Goal: Use online tool/utility: Utilize a website feature to perform a specific function

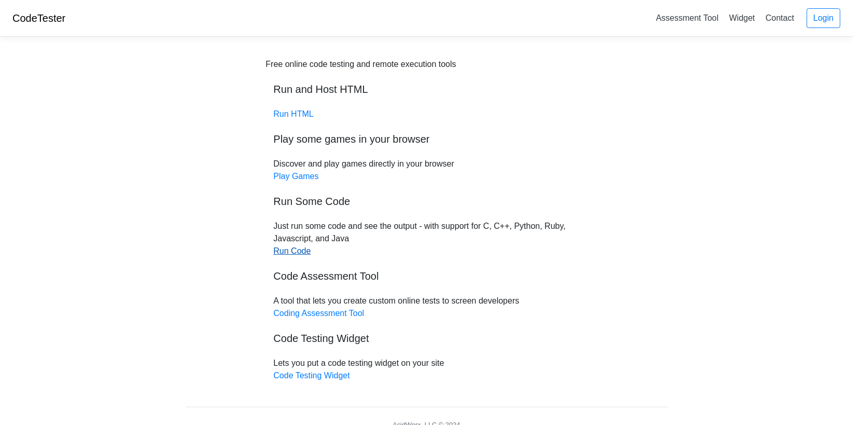
click at [296, 248] on link "Run Code" at bounding box center [292, 250] width 37 height 9
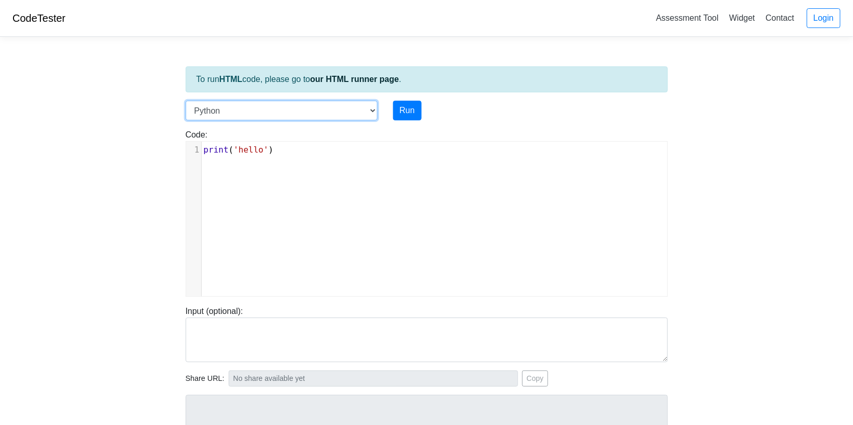
click at [372, 108] on select "C C++ Go Java Javascript Python Ruby" at bounding box center [282, 111] width 192 height 20
select select "c"
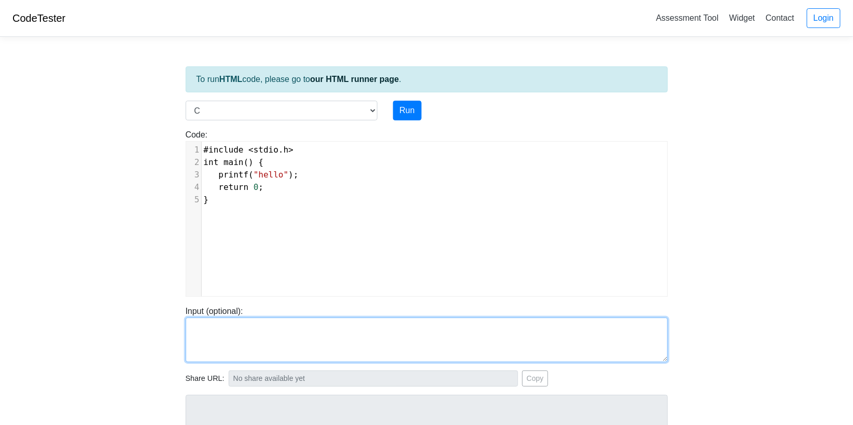
click at [206, 325] on textarea at bounding box center [427, 339] width 482 height 45
paste textarea "#include <stdio.h> int main() { printf("Hello and welcome to the generative AI …"
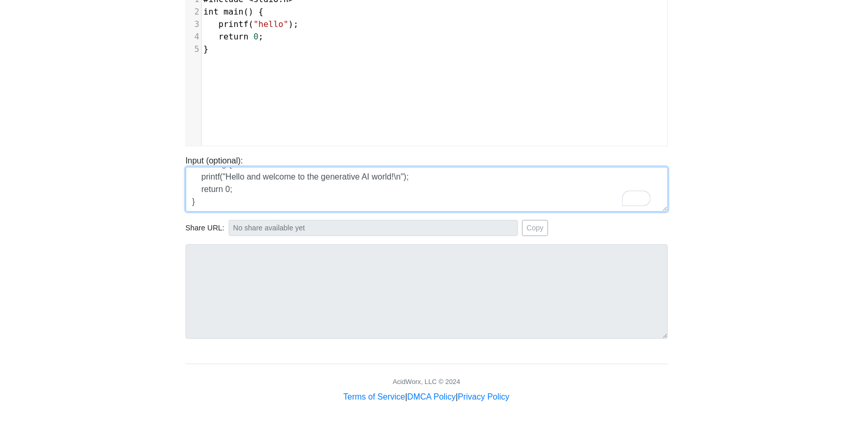
scroll to position [45, 0]
type textarea "#include <stdio.h> int main() { printf("Hello and welcome to the generative AI …"
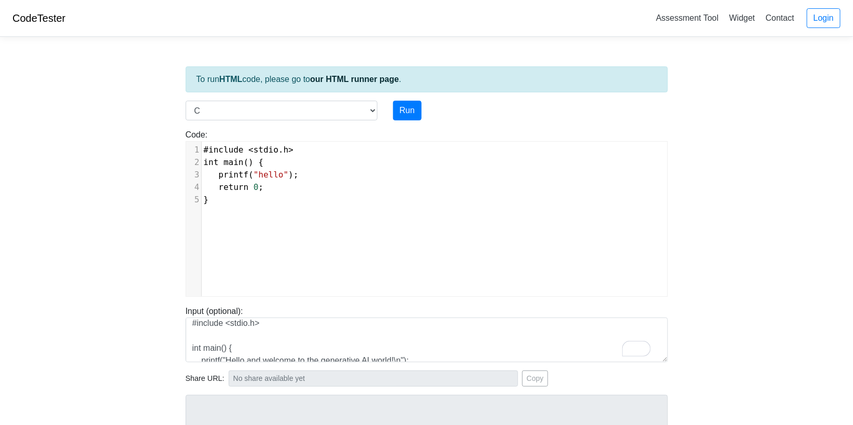
scroll to position [4, 0]
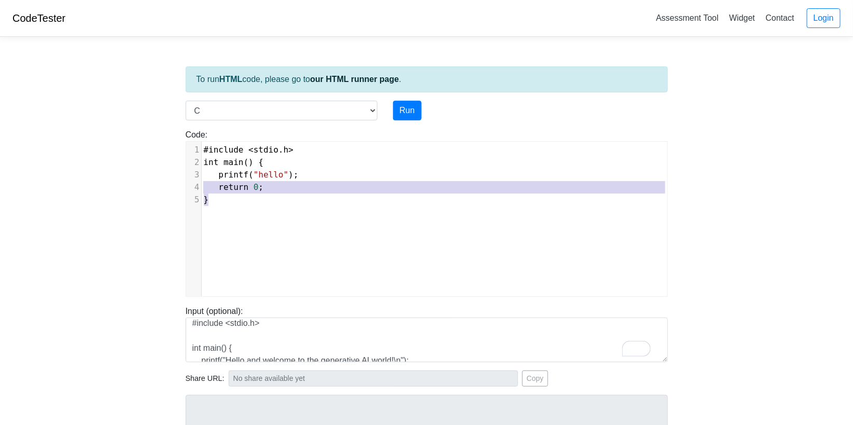
type textarea "#include <stdio.h> int main() { printf("hello"); return 0; }"
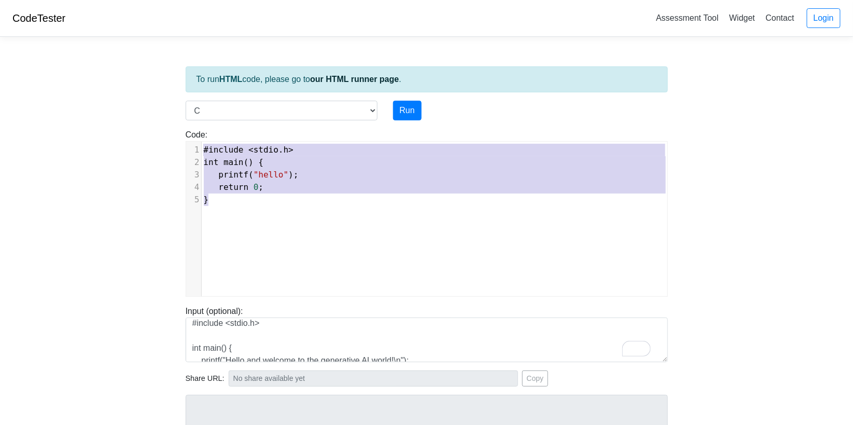
drag, startPoint x: 201, startPoint y: 188, endPoint x: 171, endPoint y: 132, distance: 63.3
click at [172, 133] on body "CodeTester Assessment Tool Widget Contact Login To run HTML code, please go to …" at bounding box center [426, 276] width 853 height 553
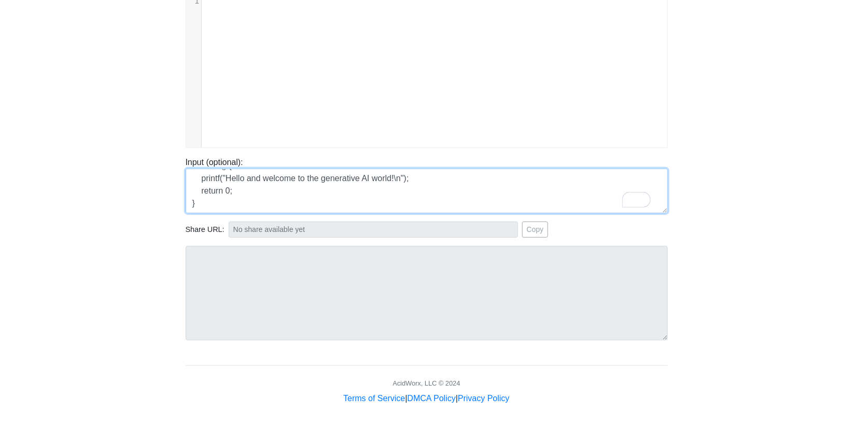
scroll to position [0, 0]
drag, startPoint x: 197, startPoint y: 199, endPoint x: 171, endPoint y: 79, distance: 122.7
click at [171, 79] on body "CodeTester Assessment Tool Widget Contact Login To run HTML code, please go to …" at bounding box center [426, 127] width 853 height 553
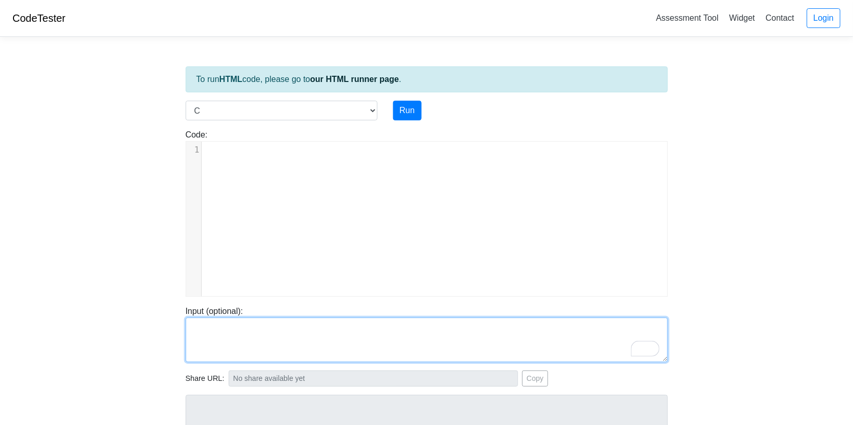
scroll to position [3, 0]
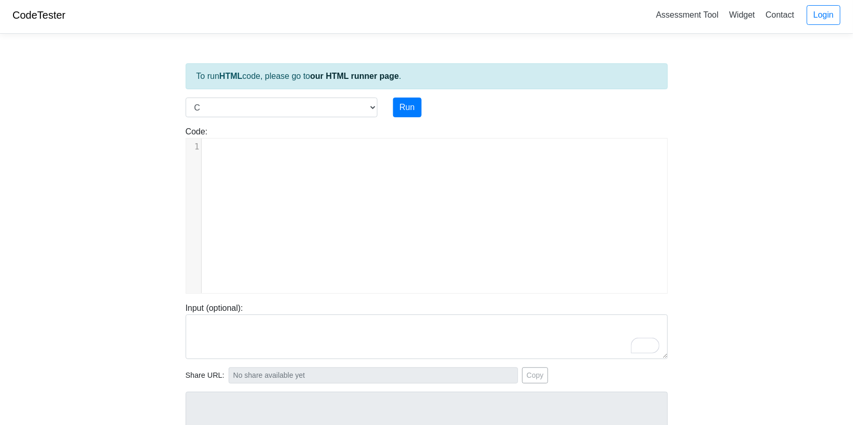
click at [236, 148] on pre "​" at bounding box center [439, 147] width 474 height 12
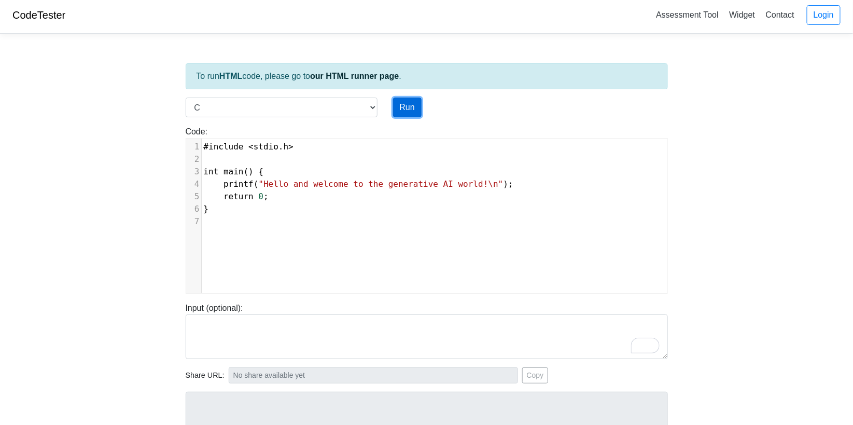
click at [403, 103] on button "Run" at bounding box center [407, 107] width 29 height 20
type input "https://codetester.io/runner?s=NZz8Op23Xn"
type textarea "Stdout: Hello and welcome to the generative AI world!"
click at [407, 106] on button "Run" at bounding box center [407, 107] width 29 height 20
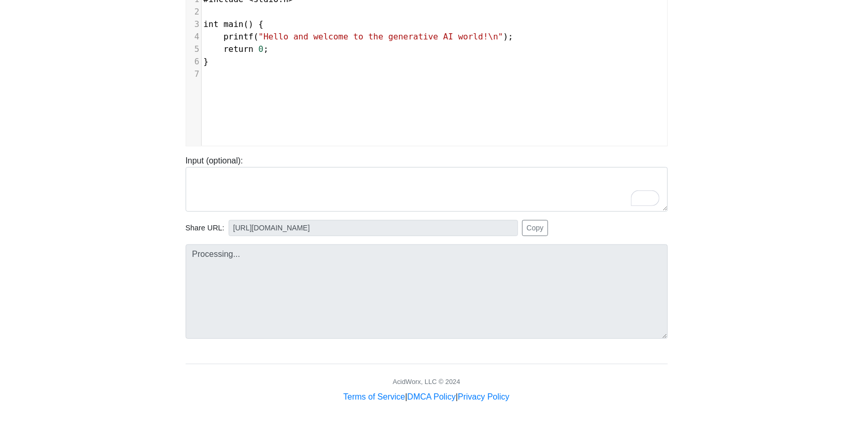
type input "https://codetester.io/runner?s=KxzK3da7z1"
type textarea "Stdout: Hello and welcome to the generative AI world!"
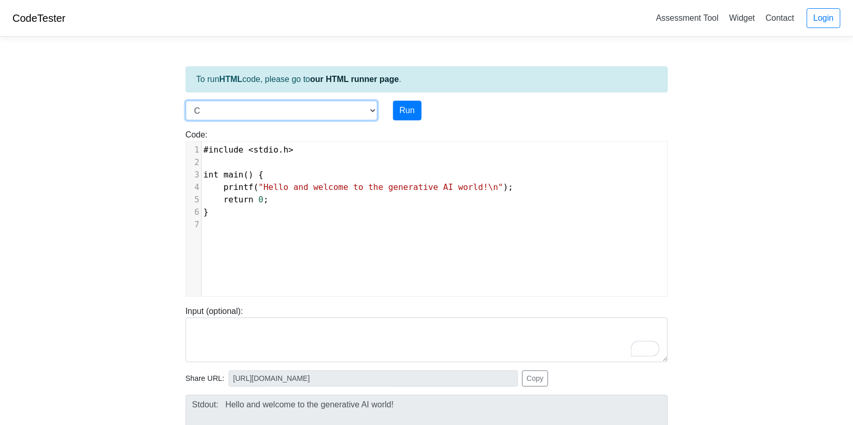
click at [369, 109] on select "C C++ Go Java Javascript Python Ruby" at bounding box center [282, 111] width 192 height 20
select select "python"
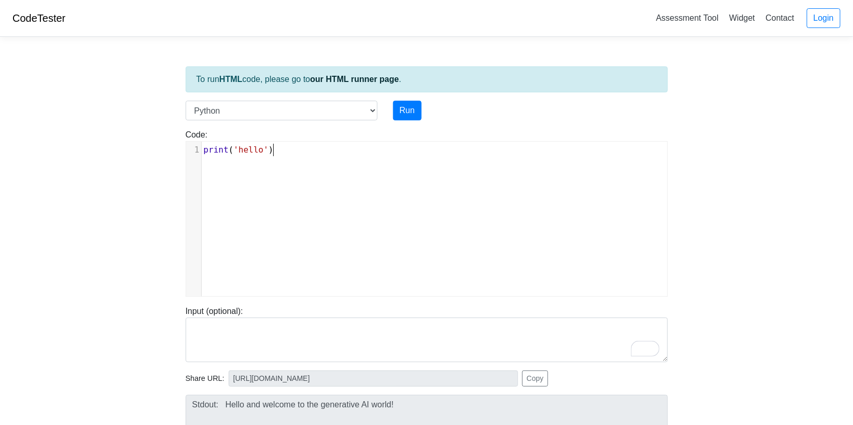
scroll to position [4, 0]
type textarea "print('hello')"
drag, startPoint x: 283, startPoint y: 150, endPoint x: 186, endPoint y: 152, distance: 97.0
click at [186, 151] on div "print('hello') x 1 print ( 'hello' )" at bounding box center [427, 219] width 482 height 156
drag, startPoint x: 208, startPoint y: 147, endPoint x: 163, endPoint y: 147, distance: 45.6
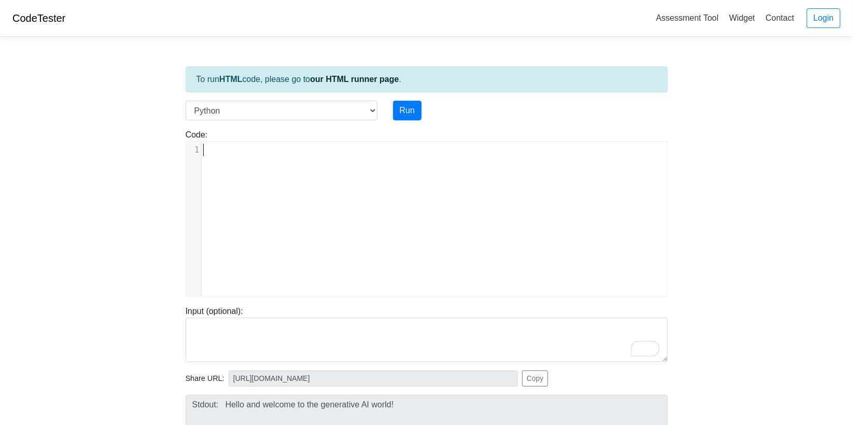
click at [163, 147] on body "CodeTester Assessment Tool Widget Contact Login To run HTML code, please go to …" at bounding box center [426, 276] width 853 height 553
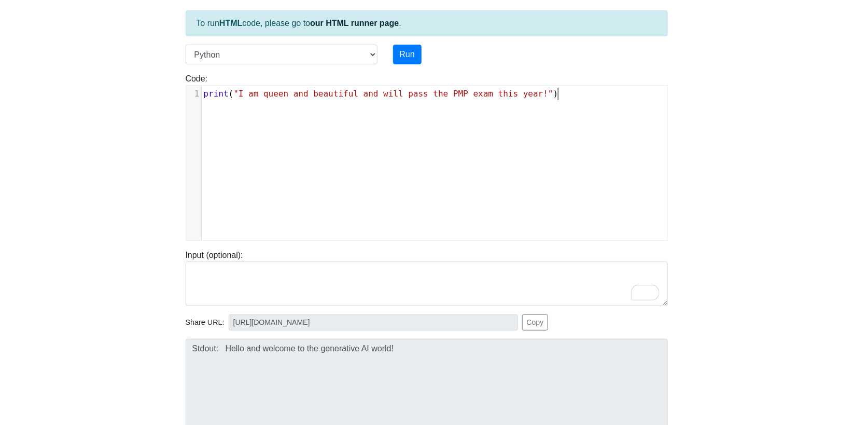
scroll to position [0, 0]
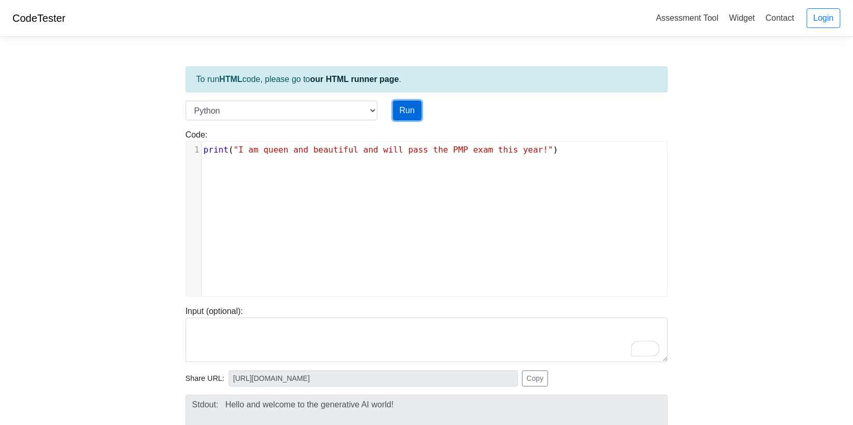
click at [408, 109] on button "Run" at bounding box center [407, 111] width 29 height 20
type input "https://codetester.io/runner?s=yGzRy9VKXJ"
type textarea "Stdout: I am queen and beautiful and will pass the PMP exam this year!"
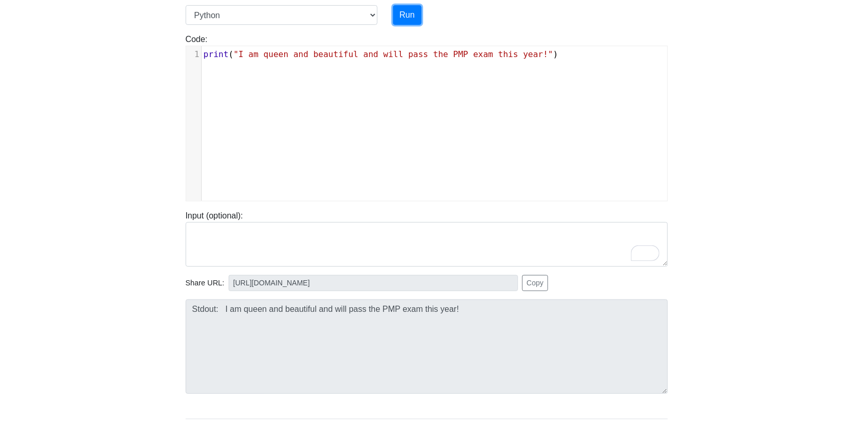
scroll to position [150, 0]
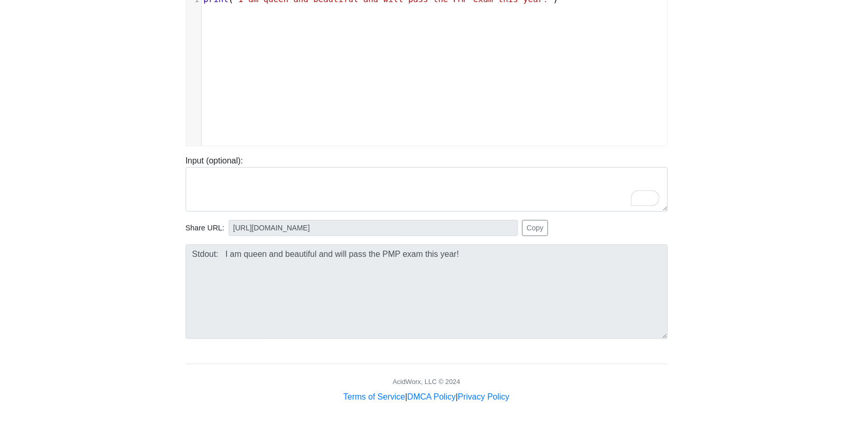
click at [174, 246] on body "CodeTester Assessment Tool Widget Contact Login To run HTML code, please go to …" at bounding box center [426, 126] width 853 height 553
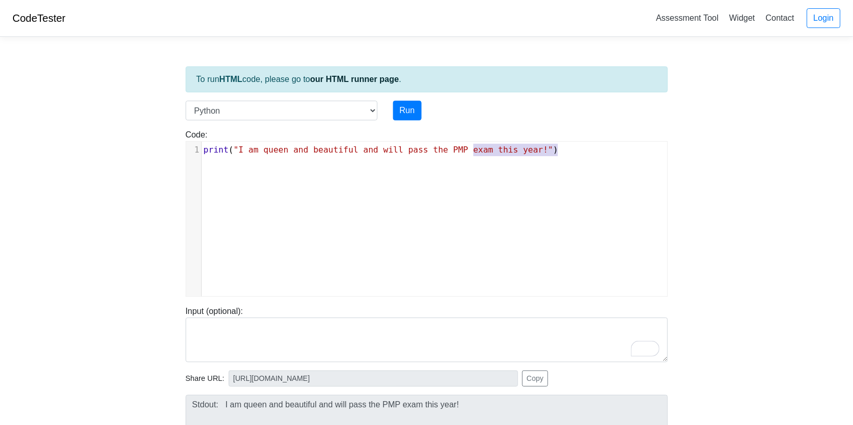
type textarea "print("I am queen and beautiful and will pass the PMP exam this year!")"
drag, startPoint x: 568, startPoint y: 152, endPoint x: 256, endPoint y: 131, distance: 313.4
click at [256, 131] on div "Code: print('hello') print("I am queen and beautiful and will pass the PMP exam…" at bounding box center [427, 213] width 498 height 168
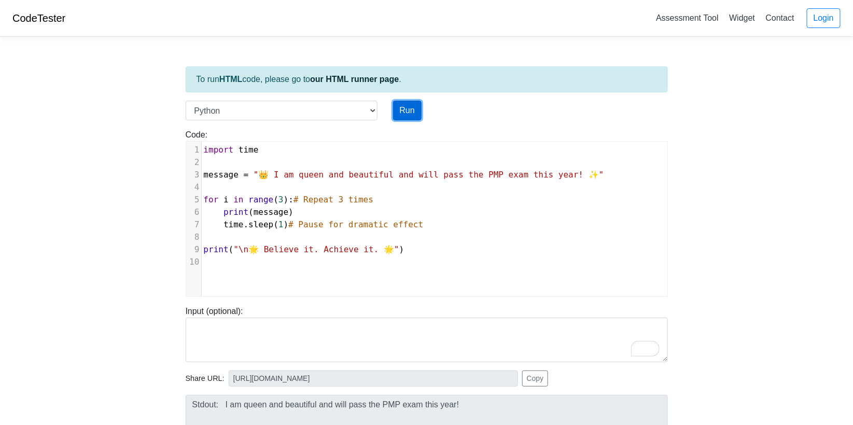
click at [408, 106] on button "Run" at bounding box center [407, 111] width 29 height 20
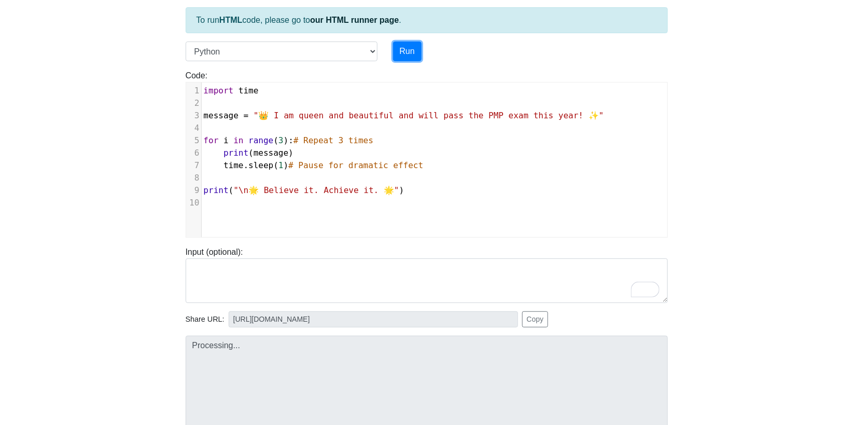
scroll to position [150, 0]
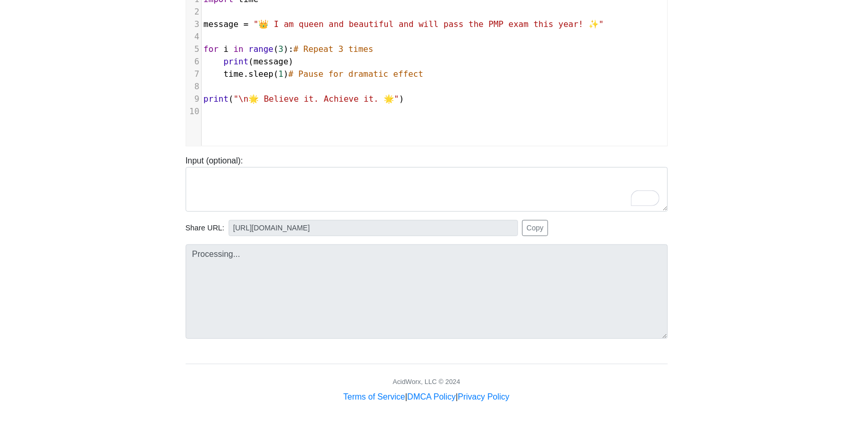
type input "https://codetester.io/runner?s=oqXxL9M9XJ"
type textarea "Stdout: 👑 I am queen and beautiful and will pass the PMP exam this year! ✨ 👑 I …"
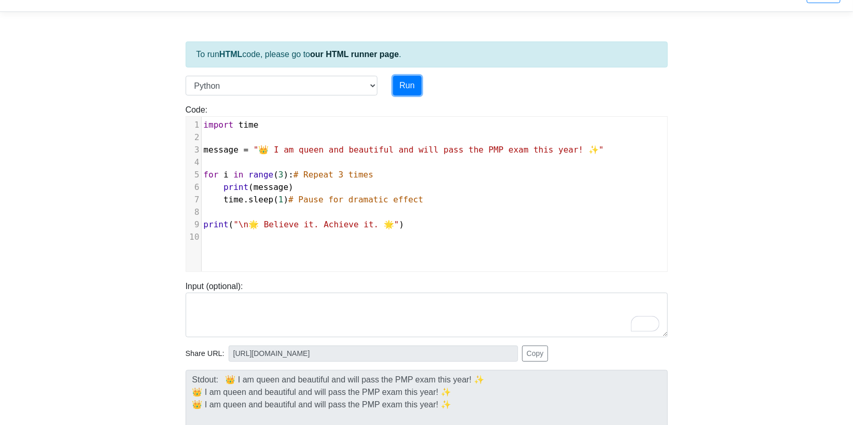
scroll to position [0, 0]
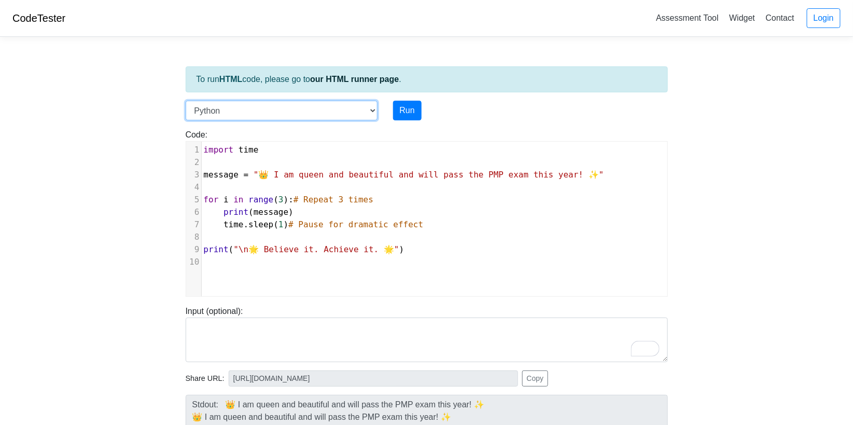
click at [371, 108] on select "C C++ Go Java Javascript Python Ruby" at bounding box center [282, 111] width 192 height 20
select select "cpp"
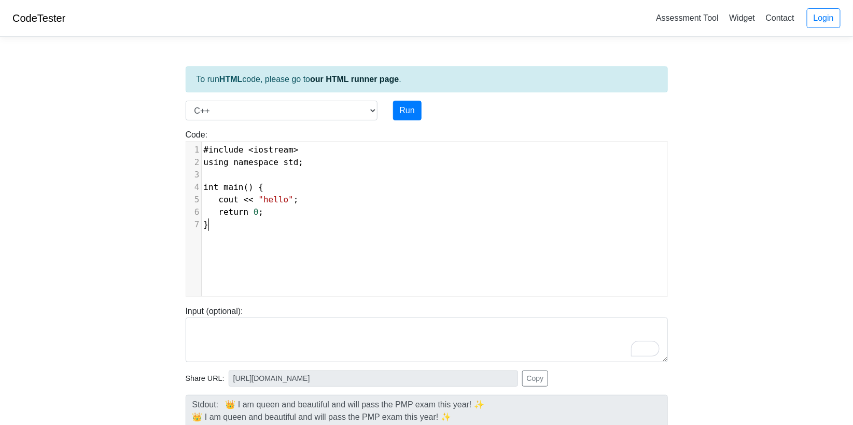
scroll to position [4, 0]
type textarea "#include <iostream> using namespace std; int main() { cout << "hello"; return 0…"
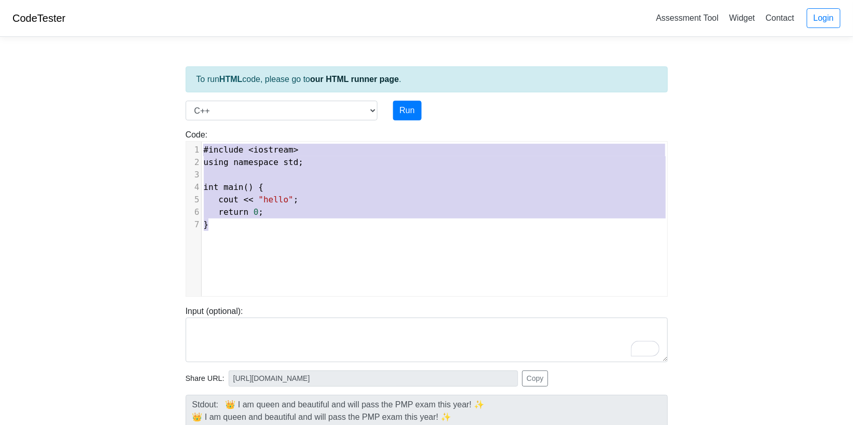
drag, startPoint x: 222, startPoint y: 228, endPoint x: 185, endPoint y: 139, distance: 96.5
click at [185, 139] on div "Code: #include <iostream> using namespace std; int main() { cout << "hello"; re…" at bounding box center [427, 213] width 498 height 168
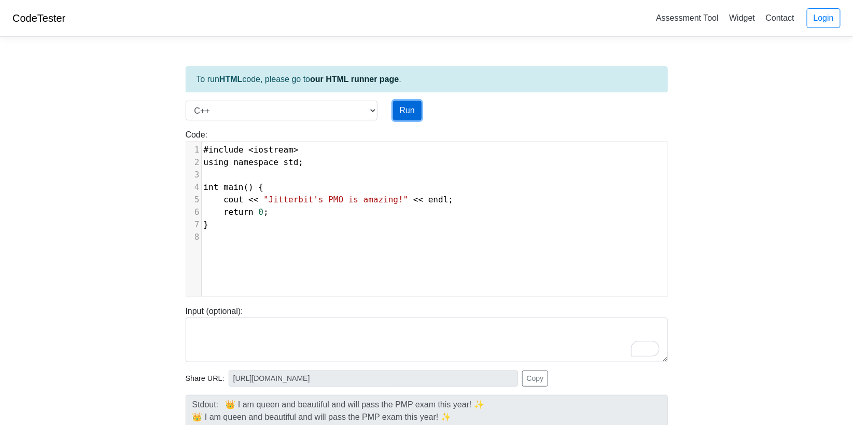
click at [408, 106] on button "Run" at bounding box center [407, 111] width 29 height 20
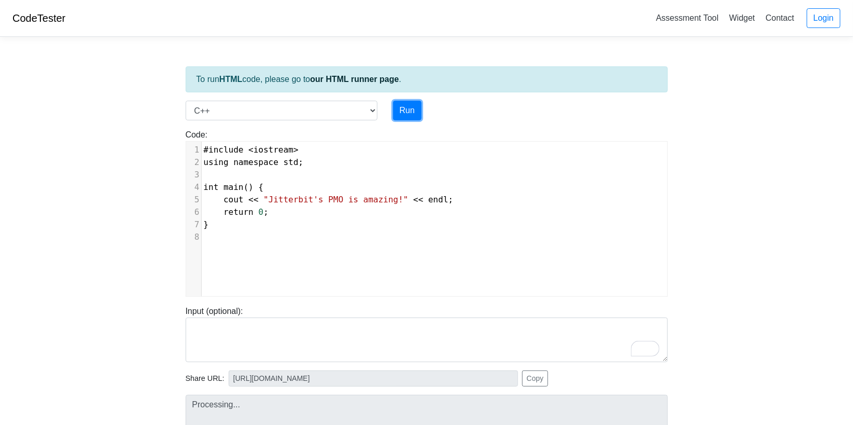
type input "https://codetester.io/runner?s=ZjWqyd43WR"
type textarea "Stdout: Jitterbit's PMO is amazing!"
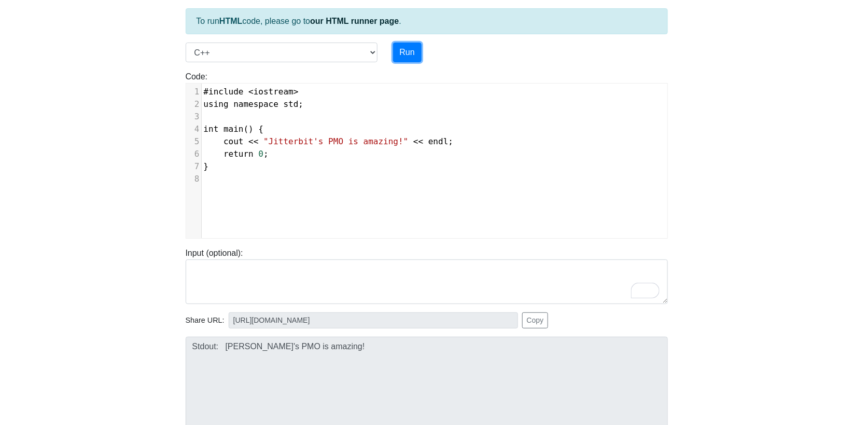
scroll to position [55, 0]
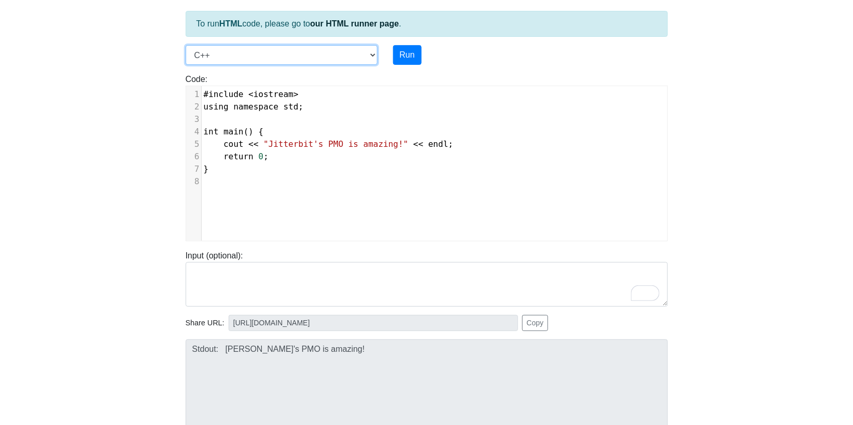
click at [372, 51] on select "C C++ Go Java Javascript Python Ruby" at bounding box center [282, 55] width 192 height 20
select select "javascript"
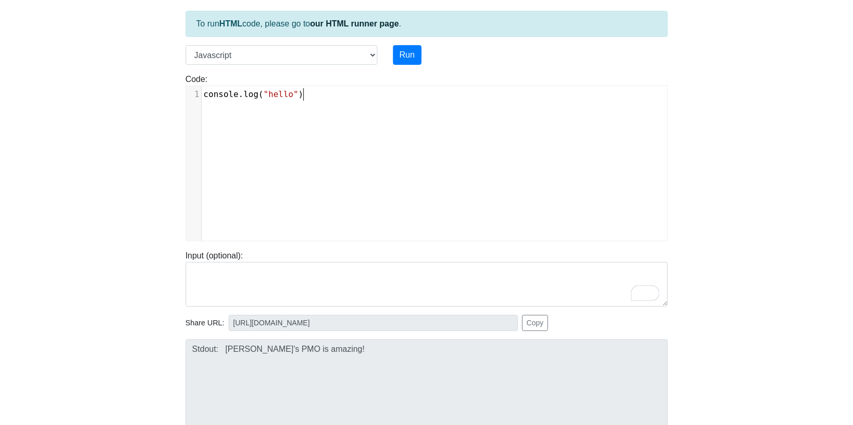
scroll to position [4, 0]
click at [307, 95] on pre "console . log ( "hello" )" at bounding box center [439, 94] width 474 height 12
type textarea "console.log("hello")"
drag, startPoint x: 300, startPoint y: 93, endPoint x: 202, endPoint y: 92, distance: 97.5
click at [202, 92] on pre "console . log ( "hello" )" at bounding box center [439, 94] width 474 height 12
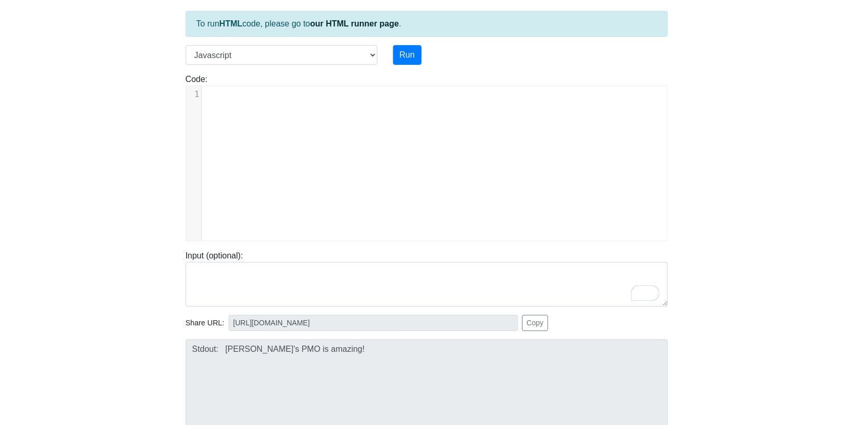
scroll to position [455, 0]
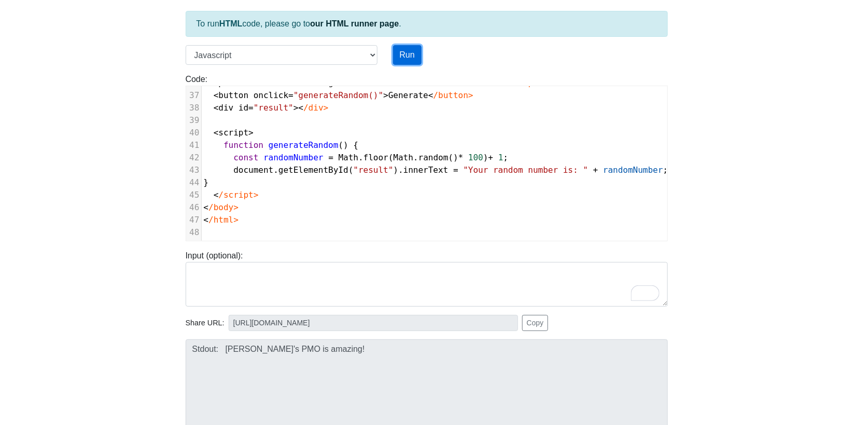
click at [401, 54] on button "Run" at bounding box center [407, 55] width 29 height 20
type input "https://codetester.io/runner?s=4MX6Y70Glo"
type textarea "Submission status: Runtime Error (NZEC) Stderr: /box/script.js:1 <!DOCTYPE html…"
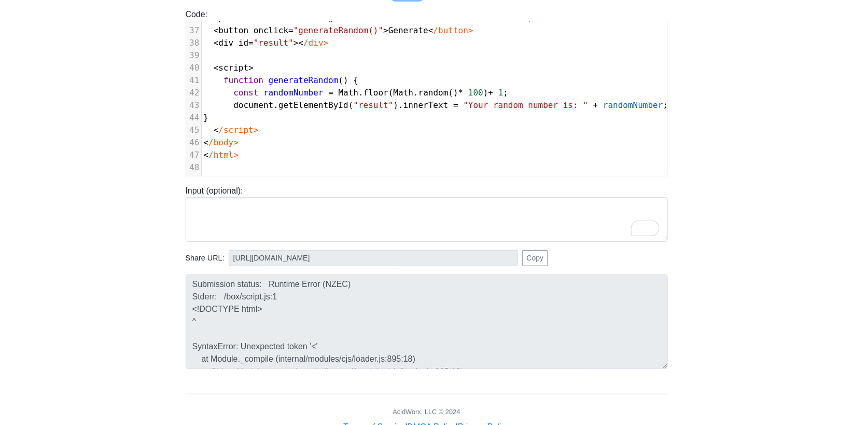
scroll to position [150, 0]
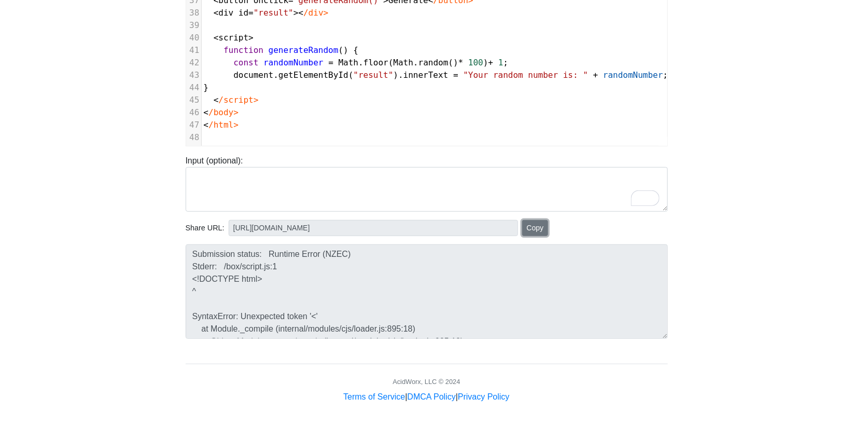
click at [531, 224] on button "Copy" at bounding box center [535, 228] width 26 height 16
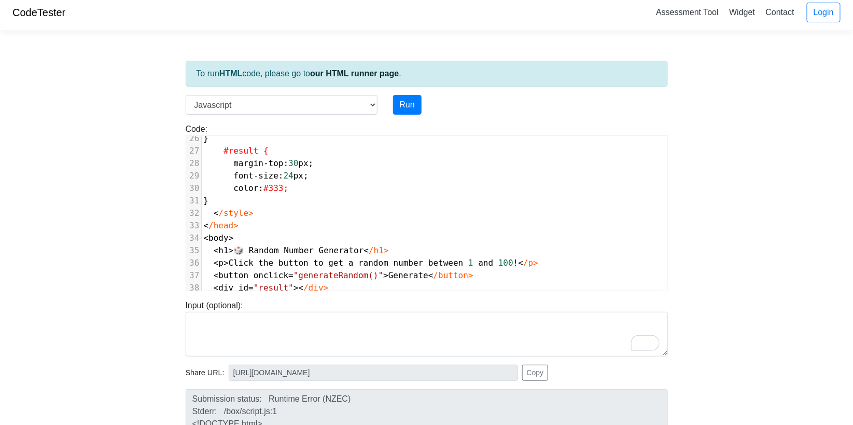
scroll to position [455, 0]
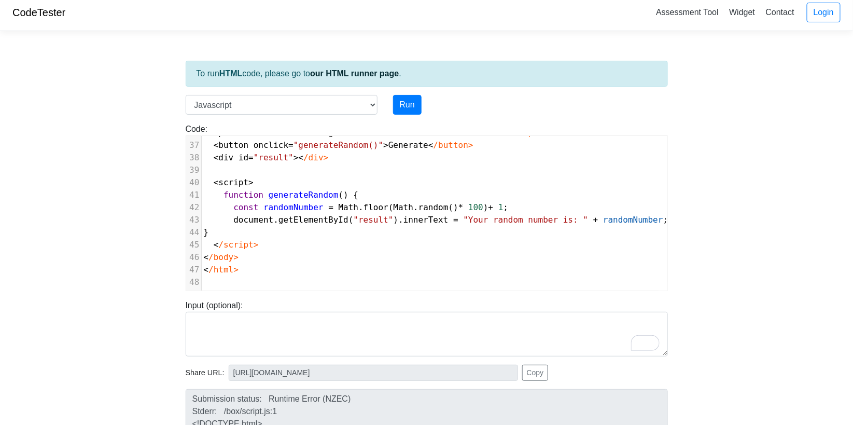
drag, startPoint x: 223, startPoint y: 129, endPoint x: 416, endPoint y: 356, distance: 297.6
click at [416, 356] on div "To run HTML code, please go to our HTML runner page . Language C C++ Go Java Ja…" at bounding box center [427, 293] width 498 height 508
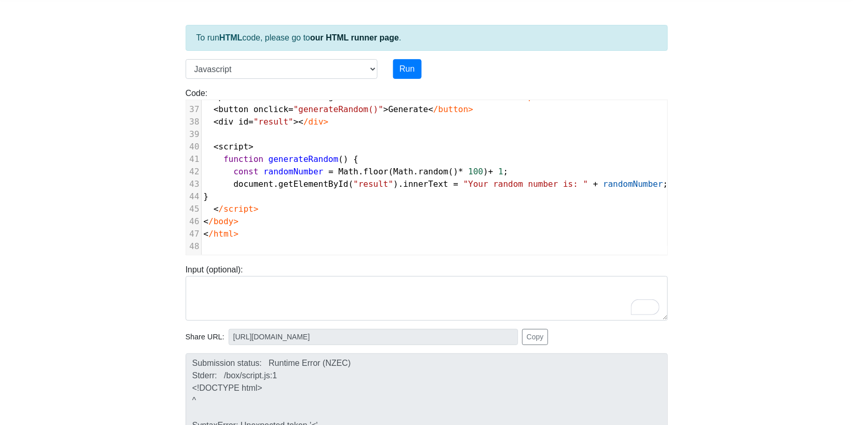
scroll to position [42, 0]
click at [329, 215] on pre "< /body>" at bounding box center [436, 221] width 468 height 12
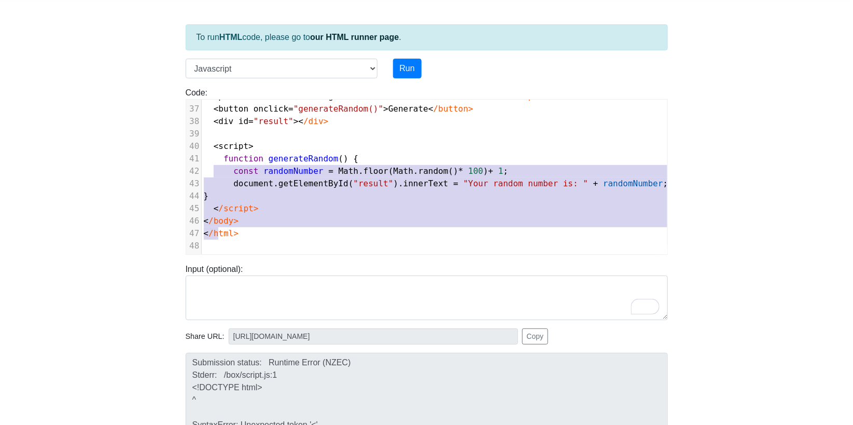
scroll to position [0, 0]
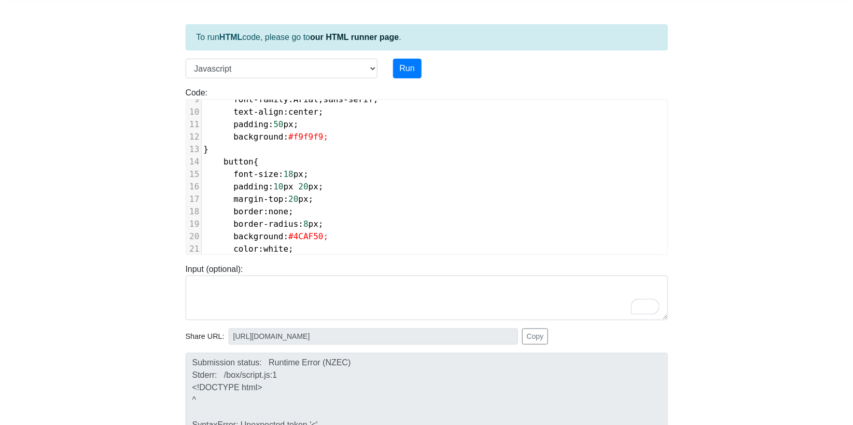
type textarea "<!DOCTYPE html> <html lang="en"> <head> <meta charset="UTF-8"> <meta name="view…"
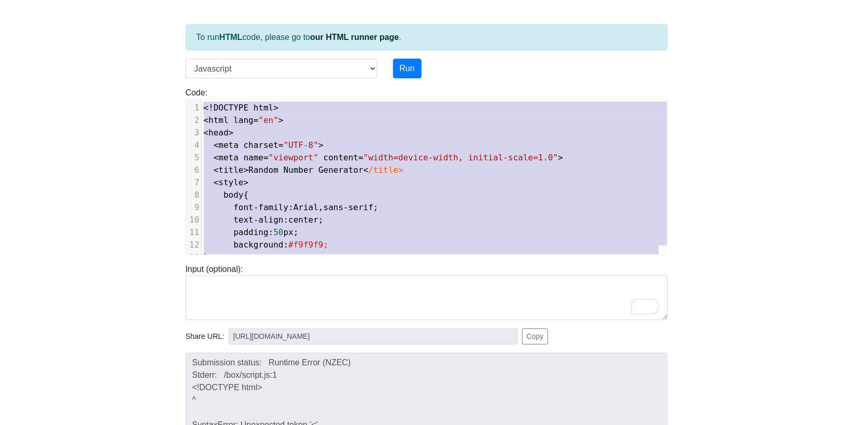
drag, startPoint x: 217, startPoint y: 230, endPoint x: 205, endPoint y: 1, distance: 229.5
click at [205, 1] on body "CodeTester Assessment Tool Widget Contact Login To run HTML code, please go to …" at bounding box center [426, 234] width 853 height 553
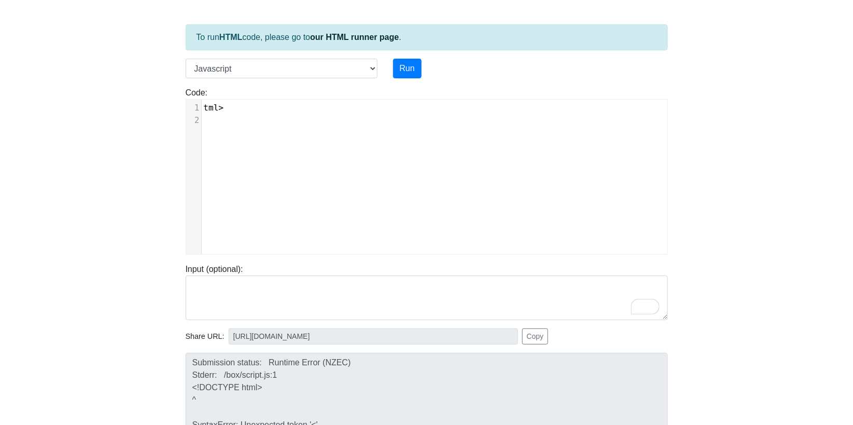
type textarea "tml>"
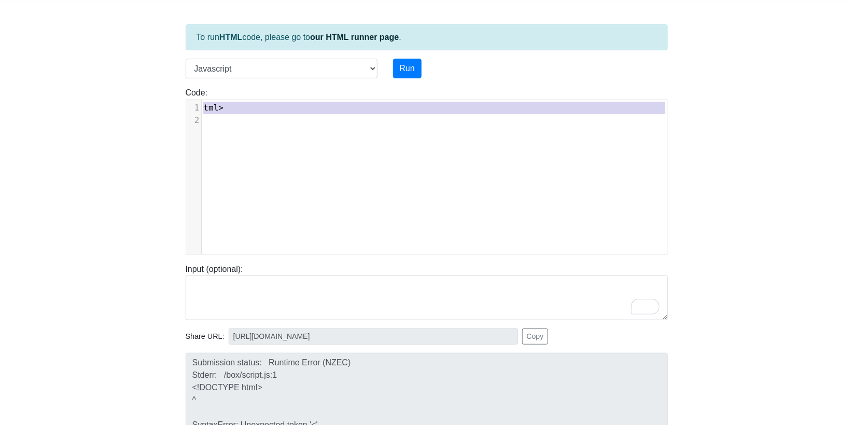
drag, startPoint x: 222, startPoint y: 144, endPoint x: 193, endPoint y: 65, distance: 83.3
click at [193, 65] on div "To run HTML code, please go to our HTML runner page . Language C C++ Go Java Ja…" at bounding box center [427, 257] width 498 height 508
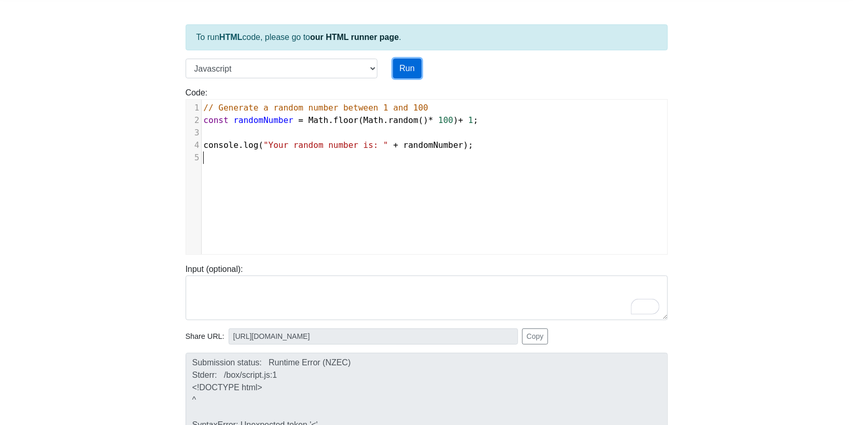
click at [404, 64] on button "Run" at bounding box center [407, 69] width 29 height 20
type input "https://codetester.io/runner?s=dYWNLb7OX5"
type textarea "Stdout: Your random number is: 72"
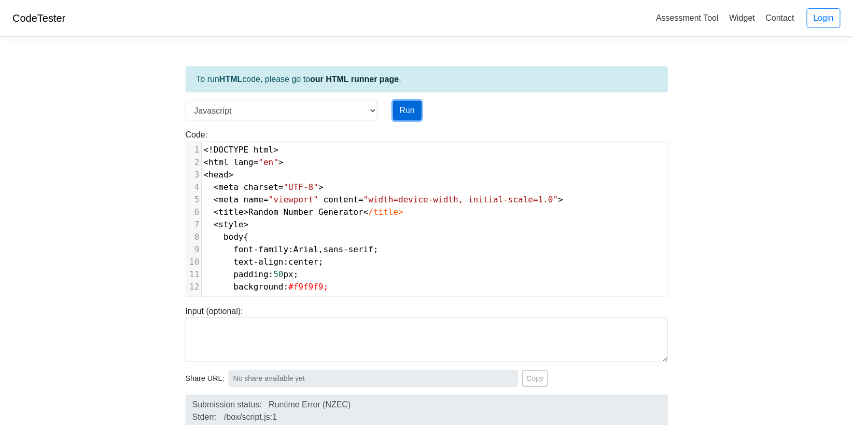
click at [409, 109] on button "Run" at bounding box center [407, 111] width 29 height 20
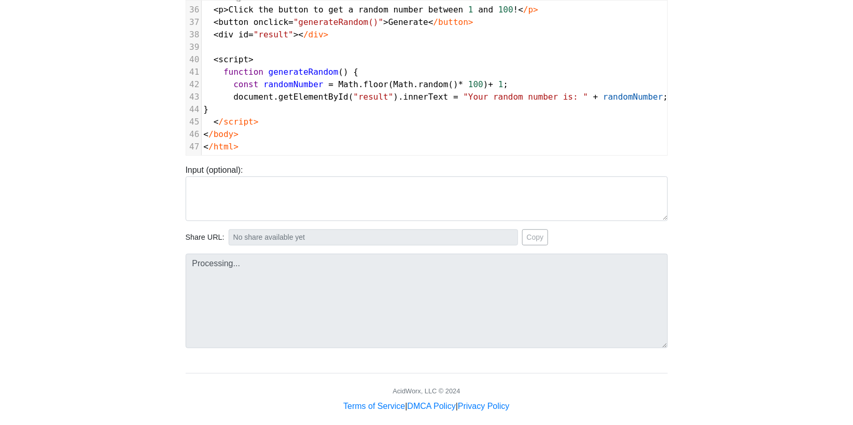
scroll to position [150, 0]
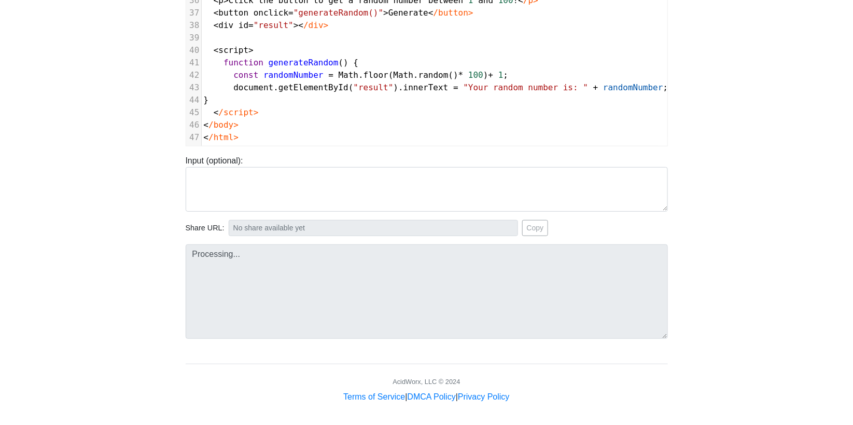
type input "[URL][DOMAIN_NAME]"
type textarea "Submission status: Runtime Error (NZEC) Stderr: /box/script.js:1 <!DOCTYPE html…"
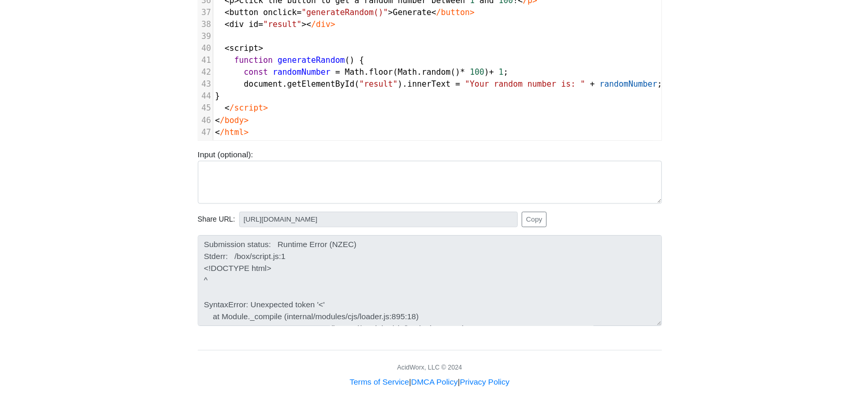
scroll to position [0, 0]
